Goal: Navigation & Orientation: Find specific page/section

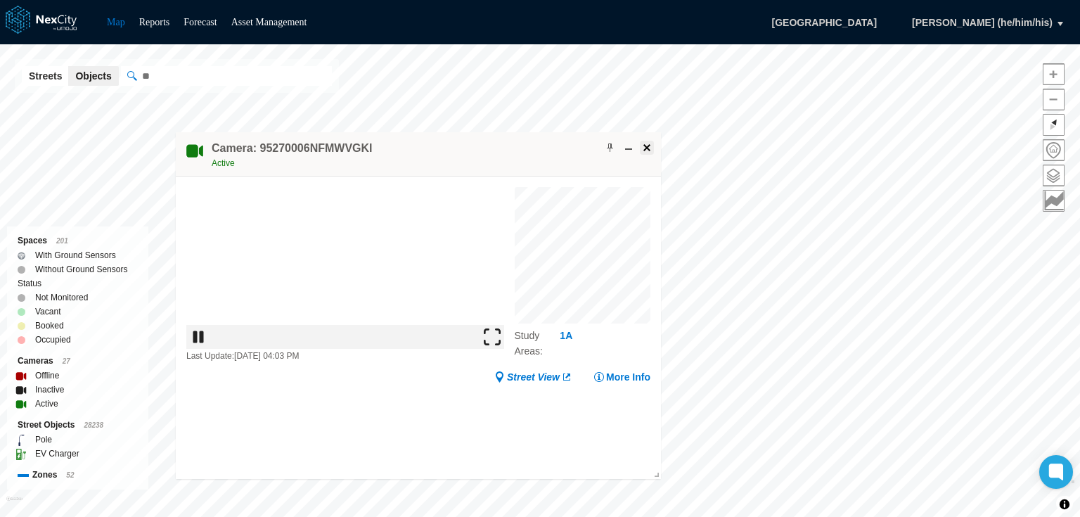
click at [650, 146] on span at bounding box center [646, 147] width 11 height 11
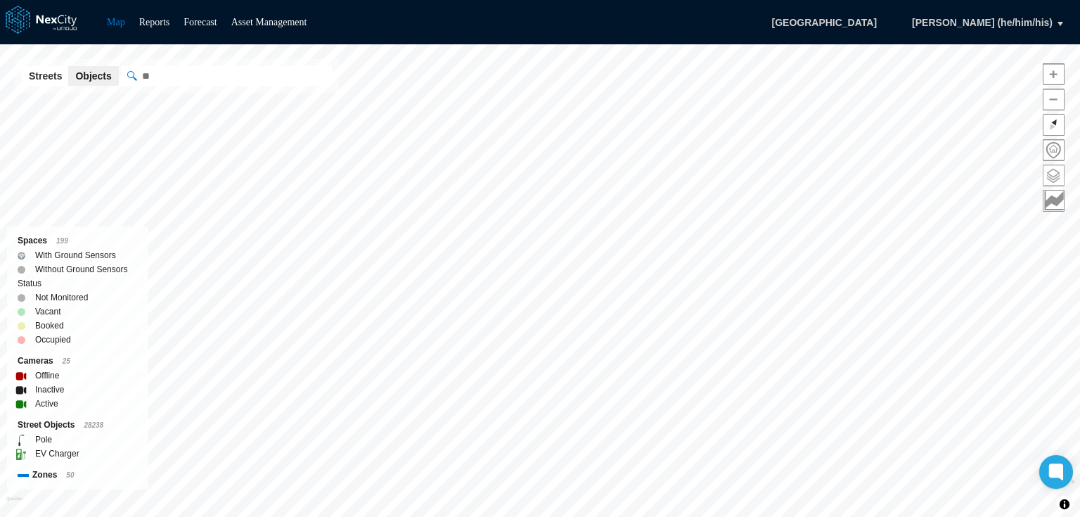
click at [1055, 179] on span at bounding box center [1054, 175] width 20 height 20
